Goal: Task Accomplishment & Management: Use online tool/utility

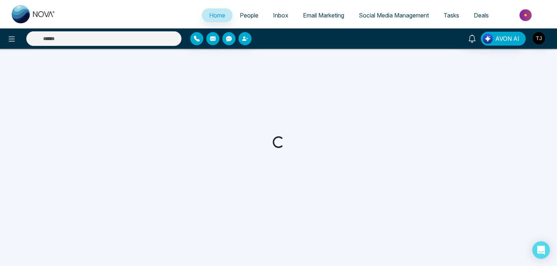
select select "*"
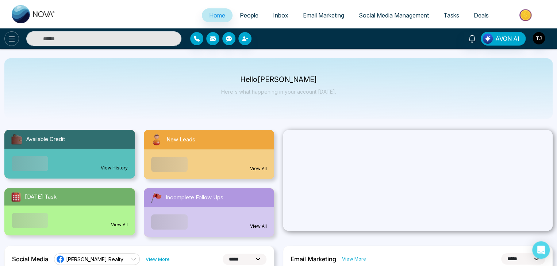
click at [12, 42] on icon at bounding box center [11, 39] width 9 height 9
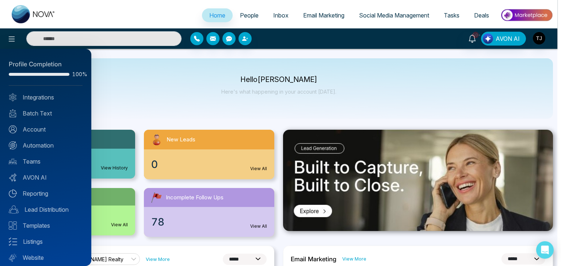
click at [537, 38] on div at bounding box center [280, 133] width 561 height 266
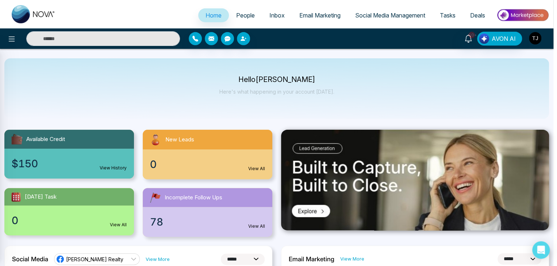
click at [537, 38] on img "button" at bounding box center [535, 38] width 12 height 12
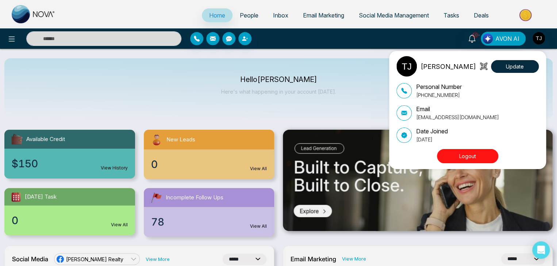
click at [407, 67] on img at bounding box center [406, 66] width 20 height 20
click at [465, 66] on div "[PERSON_NAME] Update" at bounding box center [467, 66] width 142 height 20
click at [449, 66] on p "[PERSON_NAME]" at bounding box center [447, 67] width 55 height 10
click at [508, 63] on button "Update" at bounding box center [515, 66] width 48 height 13
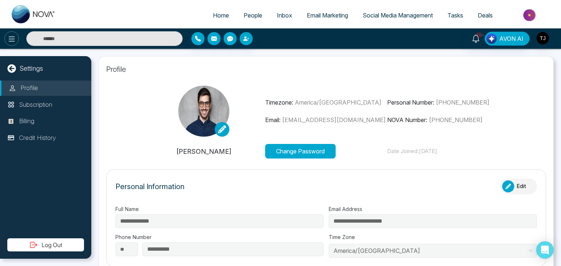
click at [9, 35] on icon at bounding box center [11, 39] width 9 height 9
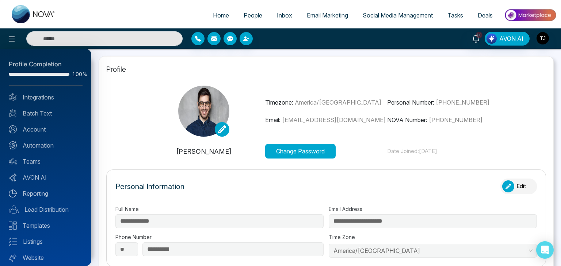
click at [138, 137] on div at bounding box center [280, 133] width 561 height 266
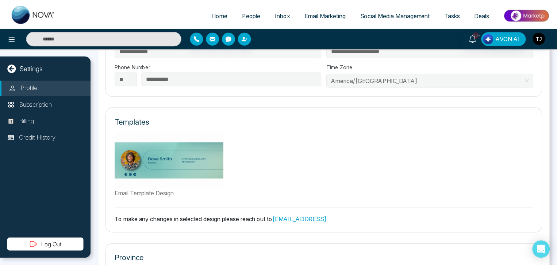
scroll to position [182, 0]
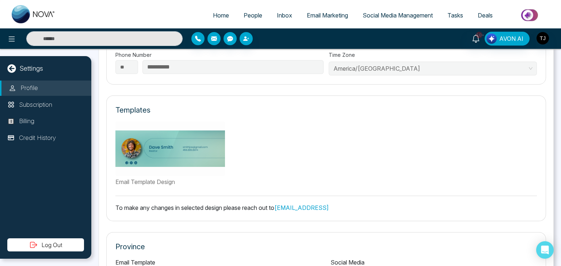
click at [367, 11] on link "Social Media Management" at bounding box center [397, 15] width 85 height 14
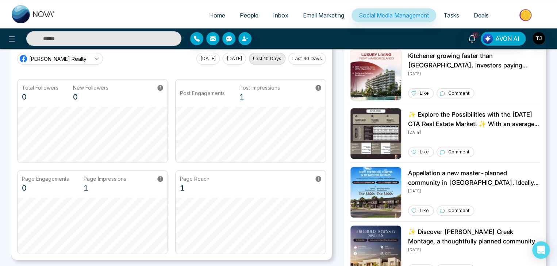
scroll to position [36, 0]
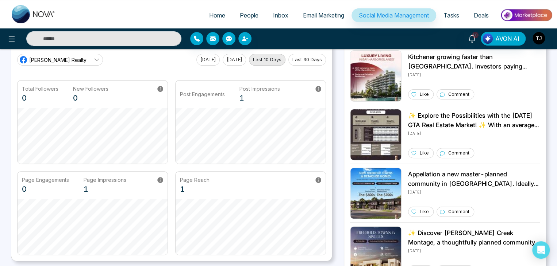
click at [94, 59] on icon at bounding box center [97, 60] width 6 height 6
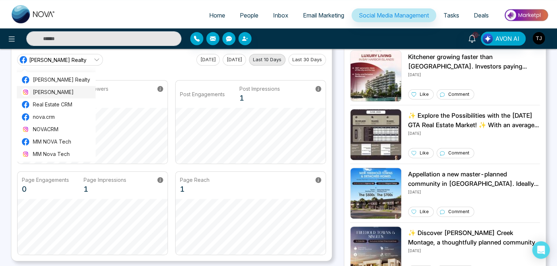
click at [64, 92] on span "[PERSON_NAME]" at bounding box center [62, 92] width 58 height 8
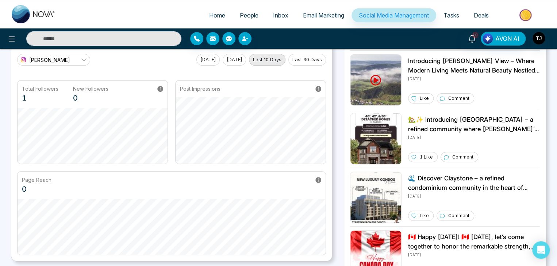
click at [232, 63] on button "[DATE]" at bounding box center [234, 60] width 23 height 12
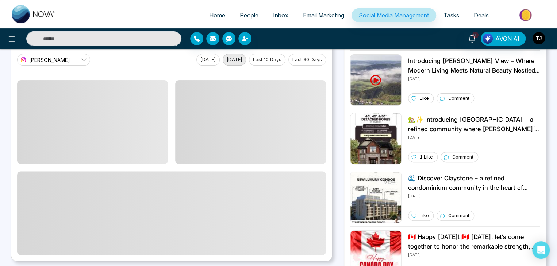
click at [303, 58] on button "Last 30 Days" at bounding box center [307, 60] width 38 height 12
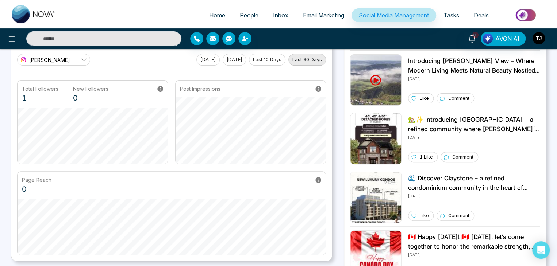
click at [85, 59] on icon at bounding box center [84, 60] width 6 height 6
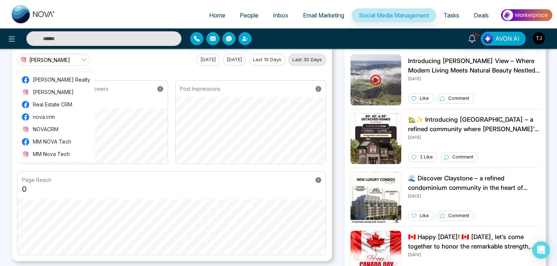
click at [129, 55] on div "[PERSON_NAME] [PERSON_NAME] Realty [PERSON_NAME] Real Estate CRM nova.crm NOVAC…" at bounding box center [171, 60] width 309 height 12
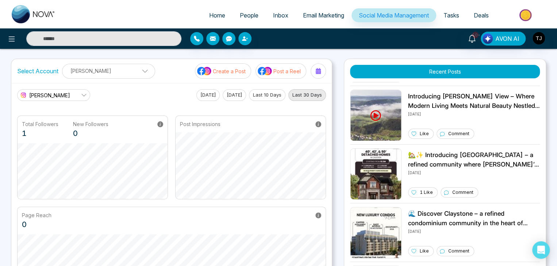
scroll to position [0, 0]
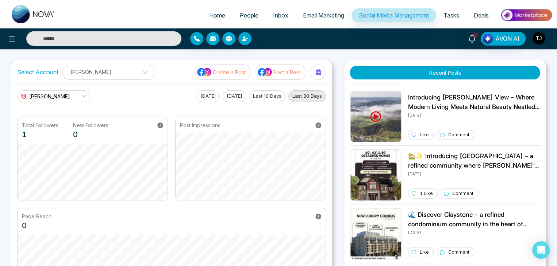
click at [78, 95] on link "[PERSON_NAME]" at bounding box center [53, 97] width 73 height 12
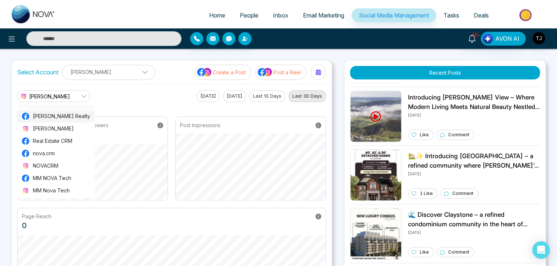
click at [79, 116] on span "[PERSON_NAME] Realty" at bounding box center [61, 116] width 57 height 8
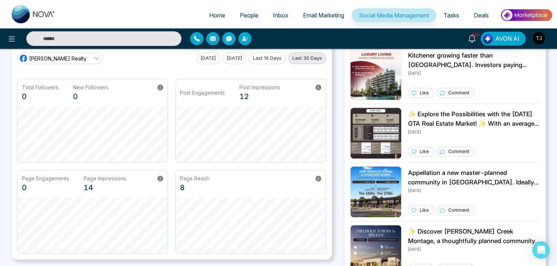
scroll to position [36, 0]
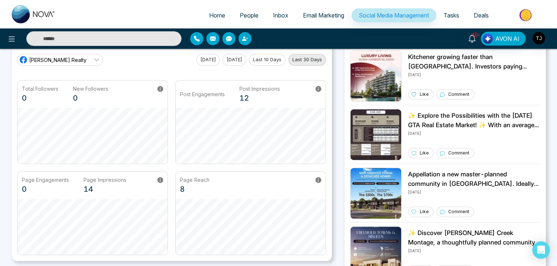
drag, startPoint x: 125, startPoint y: 166, endPoint x: 156, endPoint y: 192, distance: 40.4
drag, startPoint x: 156, startPoint y: 192, endPoint x: 133, endPoint y: 173, distance: 30.3
click at [133, 173] on div "Page Engagements 0 Page Impressions 14" at bounding box center [93, 185] width 150 height 27
click at [392, 14] on span "Social Media Management" at bounding box center [394, 15] width 70 height 7
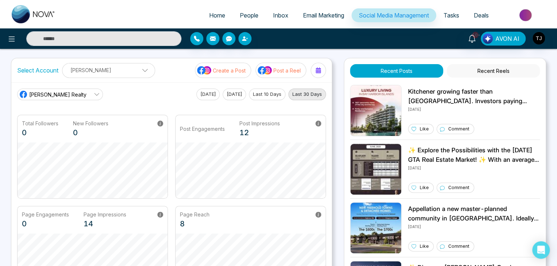
scroll to position [0, 0]
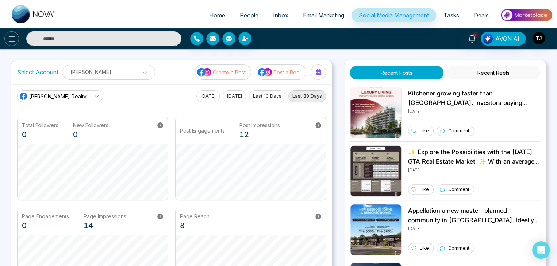
click at [14, 38] on icon at bounding box center [11, 39] width 9 height 9
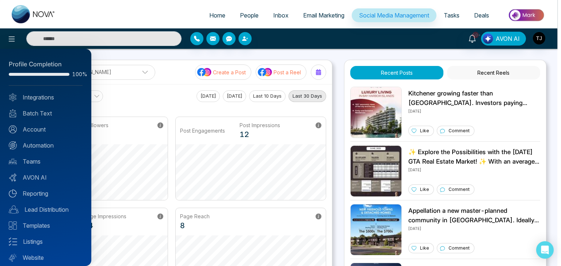
click at [103, 100] on div at bounding box center [280, 133] width 561 height 266
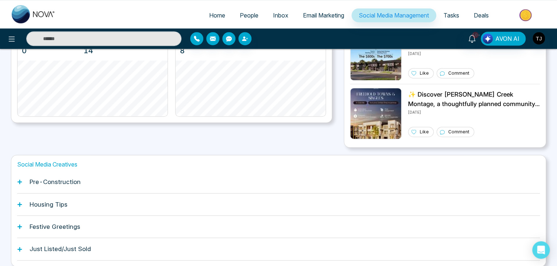
scroll to position [204, 0]
